Goal: Information Seeking & Learning: Learn about a topic

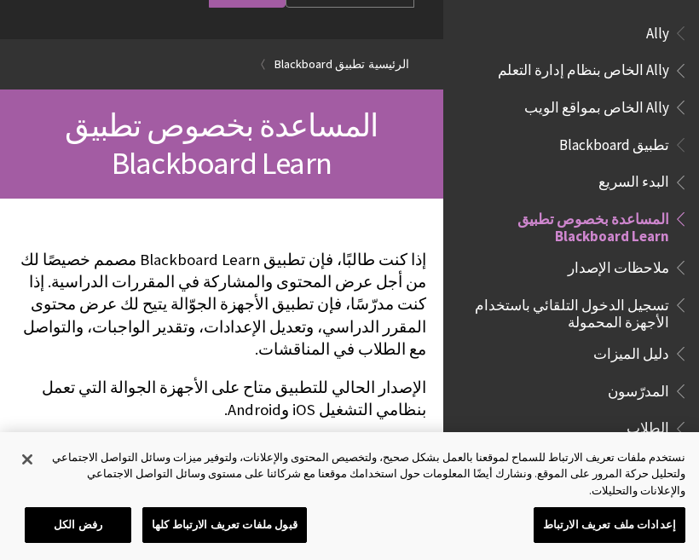
scroll to position [219, 0]
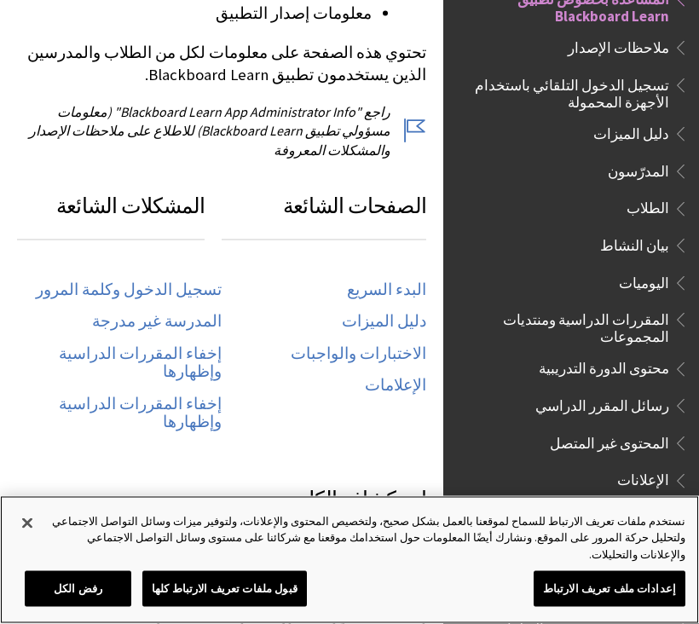
click at [190, 560] on button "قبول ملفات تعريف الارتباط كلها" at bounding box center [224, 589] width 165 height 36
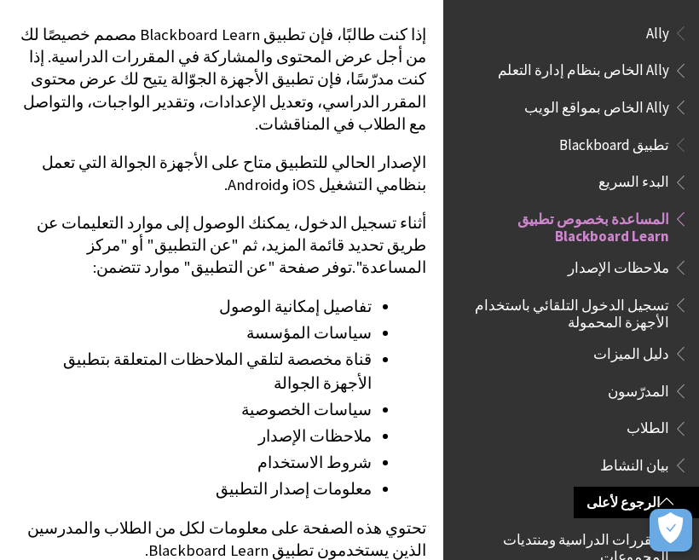
scroll to position [0, 0]
click at [640, 102] on span "Ally الخاص بمواقع الويب" at bounding box center [597, 104] width 145 height 23
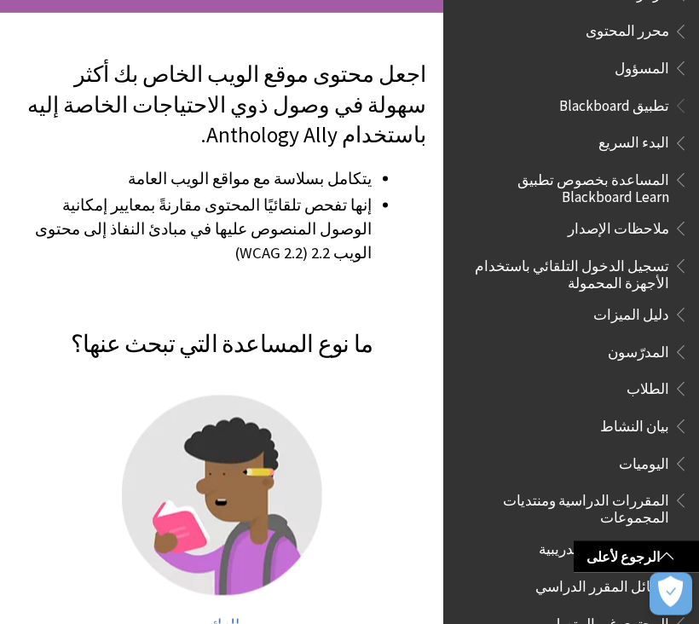
scroll to position [289, 0]
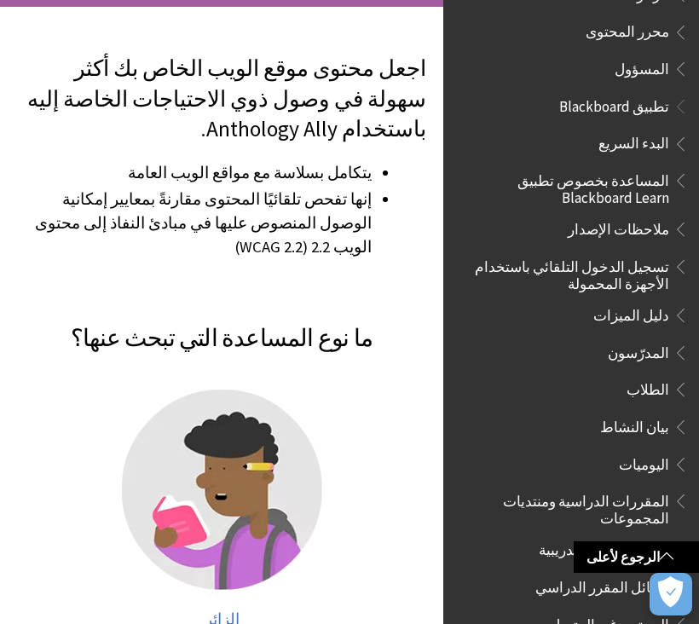
click at [216, 560] on span "الزائر" at bounding box center [222, 620] width 35 height 20
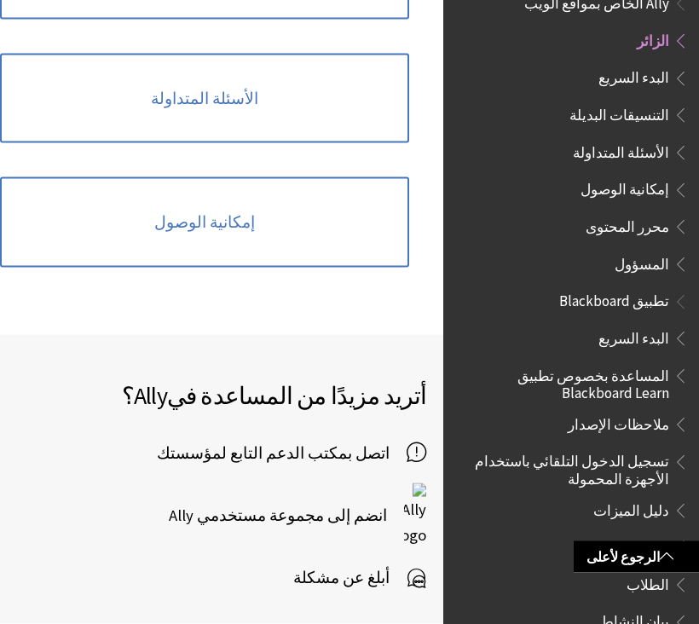
scroll to position [843, 0]
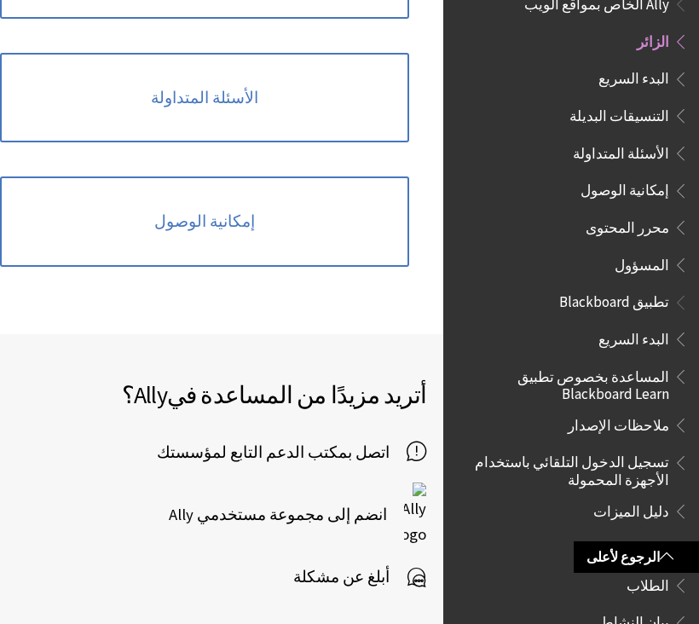
click at [228, 442] on span "اتصل بمكتب الدعم التابع لمؤسستك" at bounding box center [212, 453] width 390 height 22
click at [365, 565] on span "أبلغ عن مشكلة" at bounding box center [349, 578] width 113 height 26
click at [341, 565] on span "أبلغ عن مشكلة" at bounding box center [349, 578] width 113 height 26
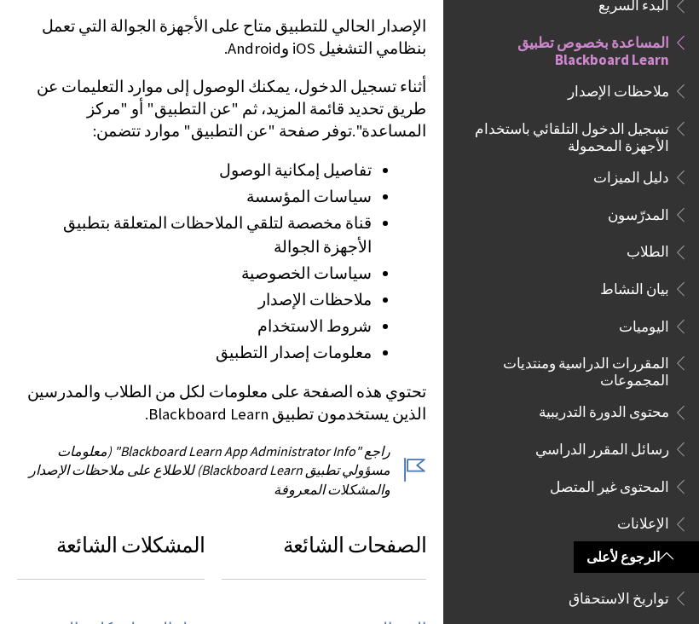
scroll to position [467, 0]
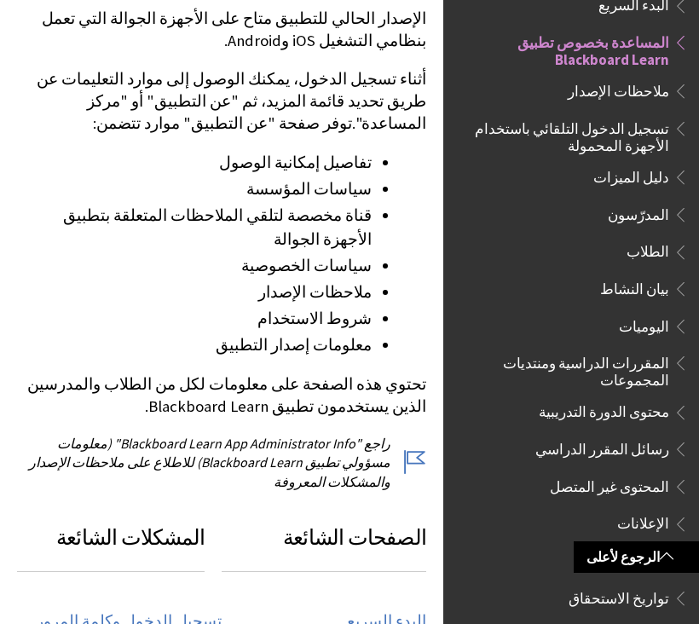
click at [75, 374] on p "تحتوي هذه الصفحة على معلومات لكل من الطلاب والمدرسين الذين يستخدمون تطبيق Black…" at bounding box center [221, 396] width 409 height 44
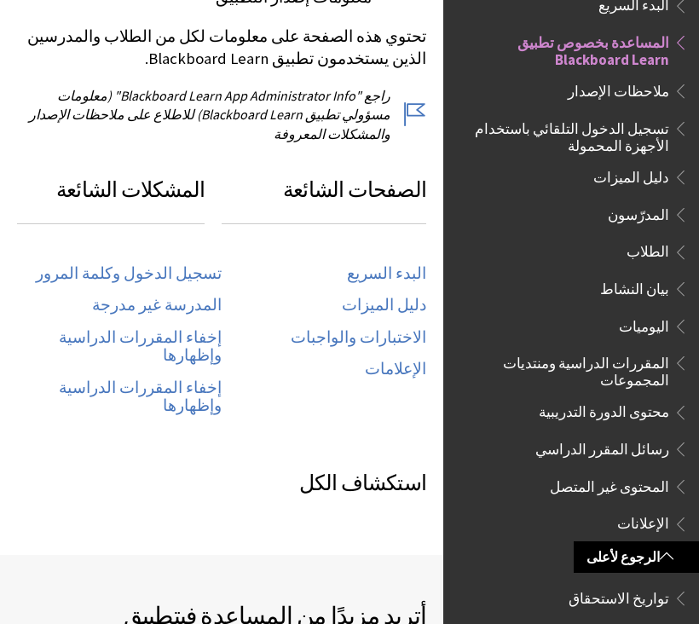
scroll to position [815, 0]
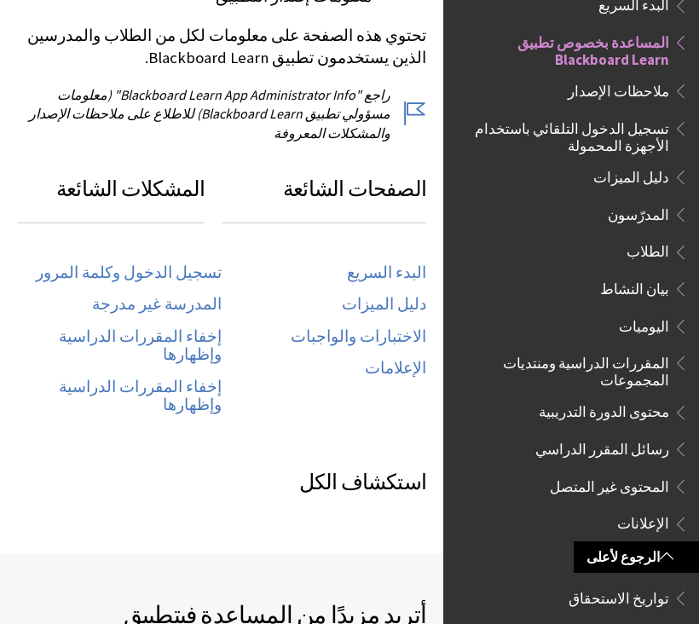
click at [55, 328] on link "إخفاء المقررات الدراسية وإظهارها" at bounding box center [119, 347] width 205 height 38
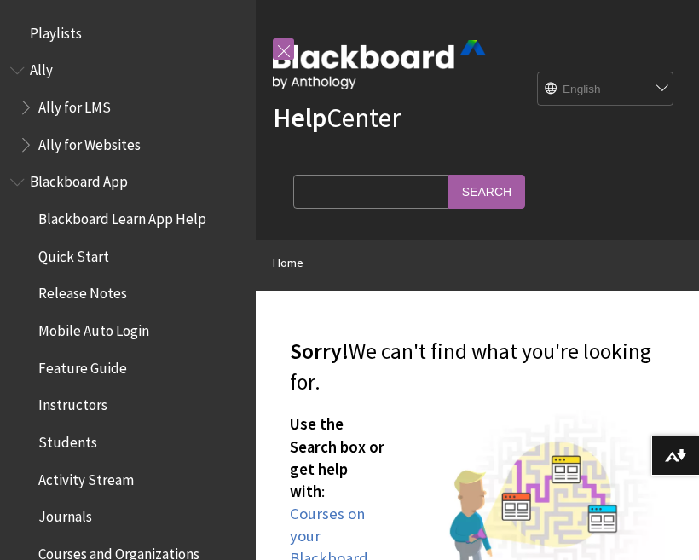
click at [647, 62] on div "Help Center English عربية Català Cymraeg Deutsch Español Suomi Français עברית I…" at bounding box center [478, 120] width 444 height 241
click at [637, 81] on select "English عربية Català Cymraeg Deutsch Español Suomi Français עברית Italiano 日本語 …" at bounding box center [606, 89] width 136 height 34
select select "/ar-sa/page404"
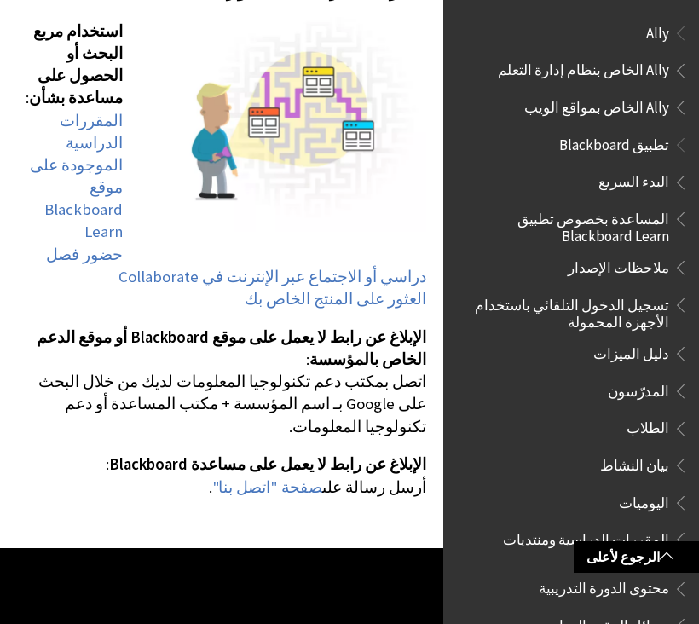
scroll to position [258, 0]
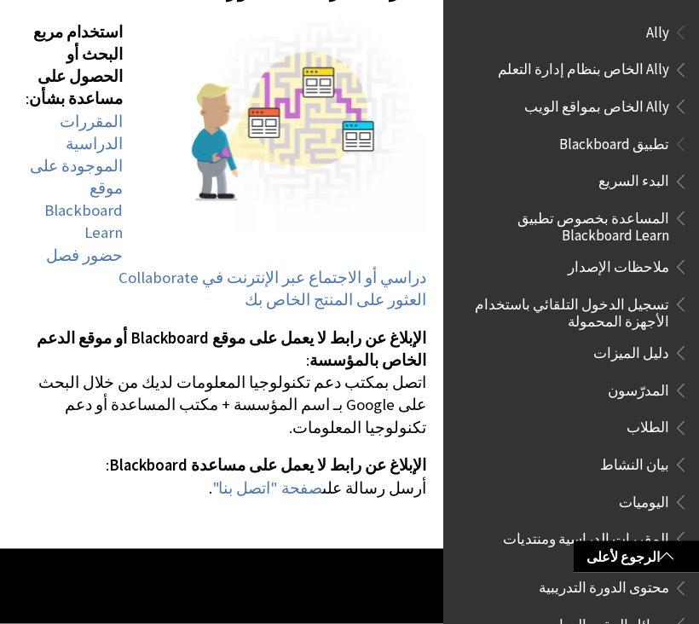
click at [649, 153] on span "تطبيق Blackboard" at bounding box center [571, 144] width 235 height 29
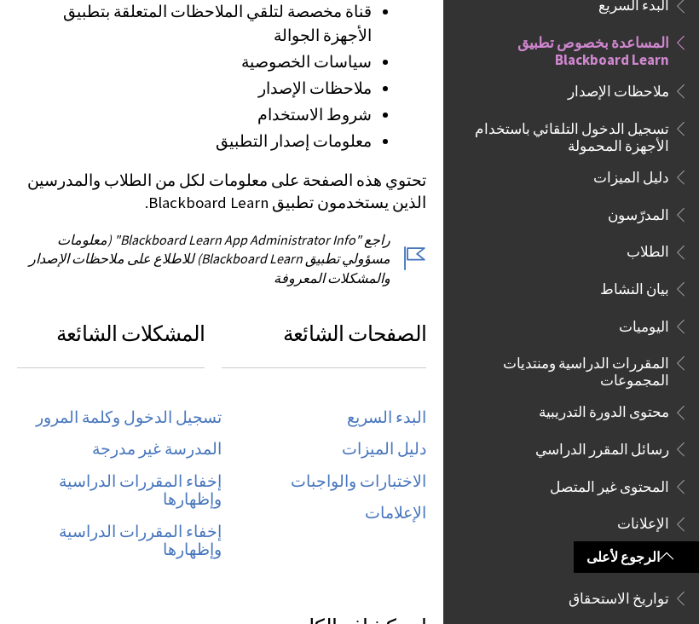
scroll to position [670, 0]
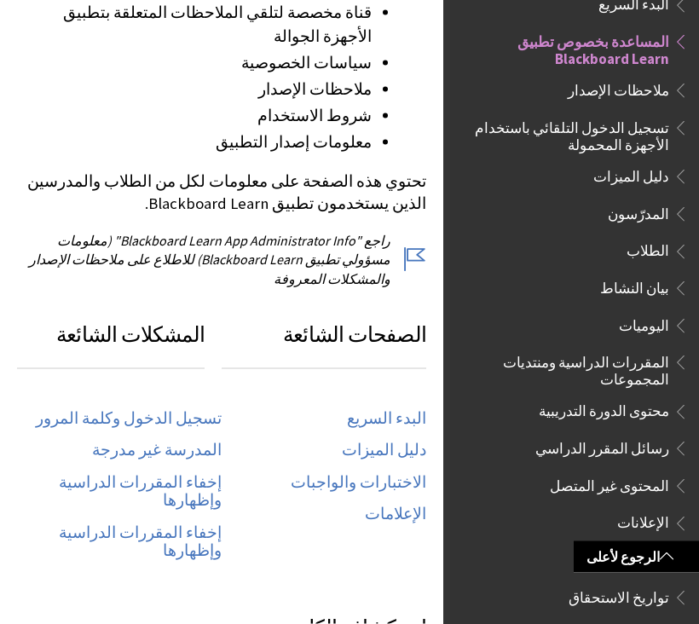
click at [96, 409] on link "تسجيل الدخول وكلمة المرور" at bounding box center [129, 419] width 186 height 20
click at [107, 409] on link "تسجيل الدخول وكلمة المرور" at bounding box center [129, 419] width 186 height 20
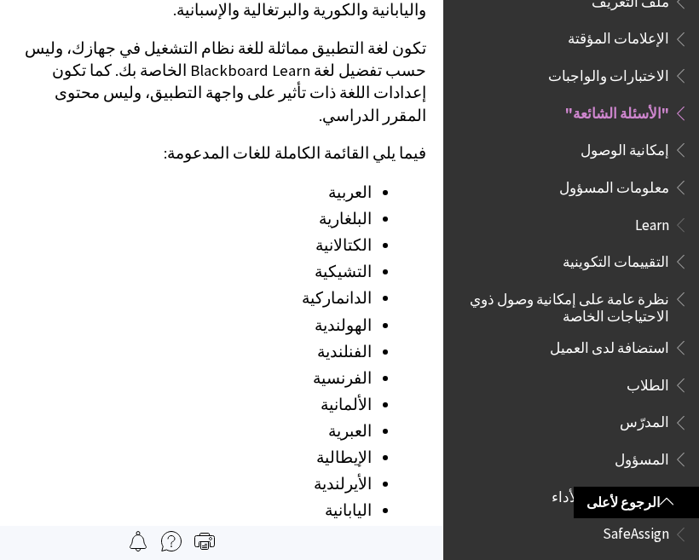
scroll to position [2004, 0]
